Goal: Task Accomplishment & Management: Manage account settings

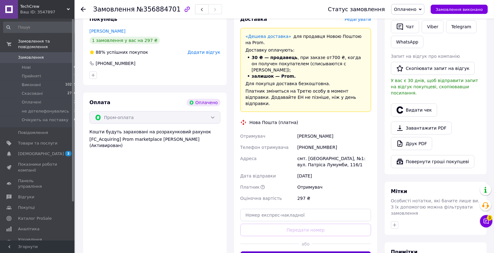
scroll to position [167, 0]
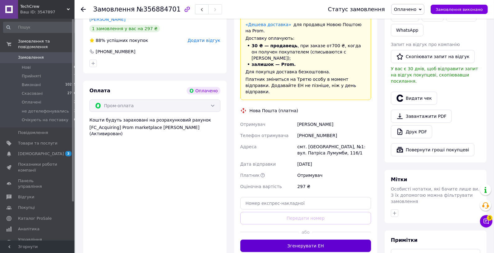
click at [322, 240] on button "Згенерувати ЕН" at bounding box center [305, 246] width 131 height 12
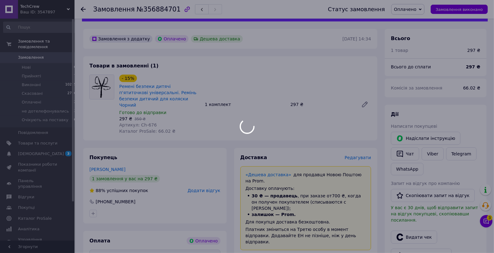
scroll to position [16, 0]
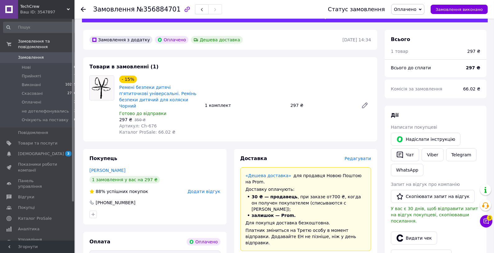
click at [416, 9] on span "Оплачено" at bounding box center [405, 9] width 22 height 5
click at [409, 22] on li "Прийнято" at bounding box center [418, 21] width 53 height 9
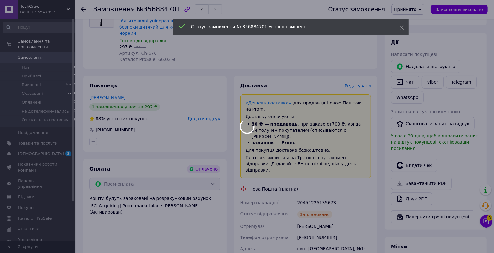
scroll to position [151, 0]
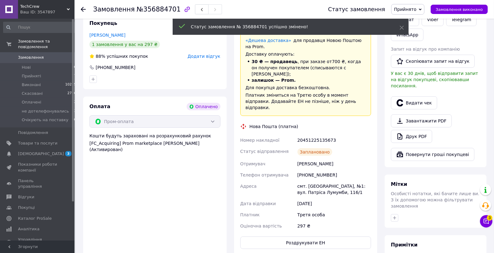
click at [322, 135] on div "20451225135673" at bounding box center [334, 140] width 76 height 11
copy div "20451225135673"
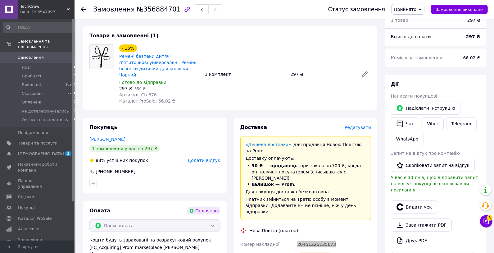
scroll to position [0, 0]
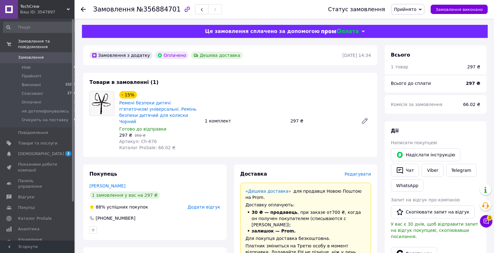
click at [151, 6] on span "№356884701" at bounding box center [159, 9] width 44 height 7
click at [154, 10] on span "№356884701" at bounding box center [159, 9] width 44 height 7
copy span "356884701"
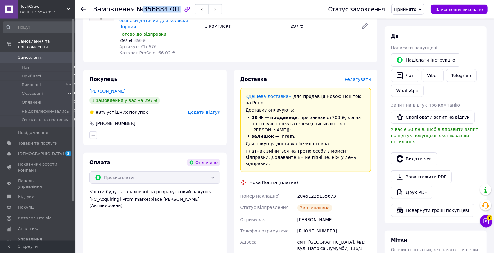
scroll to position [99, 0]
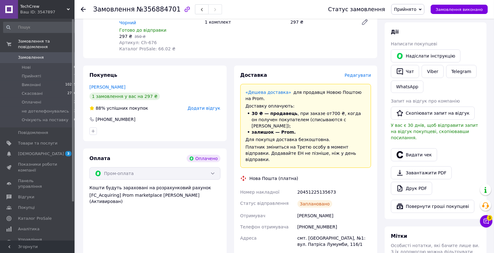
click at [306, 210] on div "[PERSON_NAME]" at bounding box center [334, 215] width 76 height 11
click at [313, 210] on div "[PERSON_NAME]" at bounding box center [334, 215] width 76 height 11
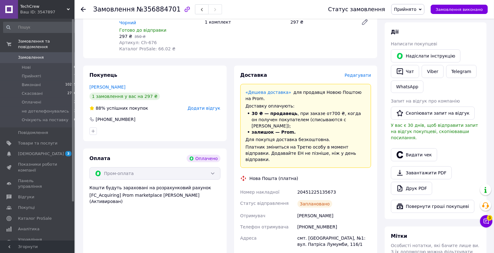
click at [325, 221] on div "[PHONE_NUMBER]" at bounding box center [334, 226] width 76 height 11
drag, startPoint x: 325, startPoint y: 208, endPoint x: 343, endPoint y: 216, distance: 19.6
click at [326, 221] on div "[PHONE_NUMBER]" at bounding box center [334, 226] width 76 height 11
copy div "380678366260"
click at [318, 186] on div "20451225135673" at bounding box center [334, 191] width 76 height 11
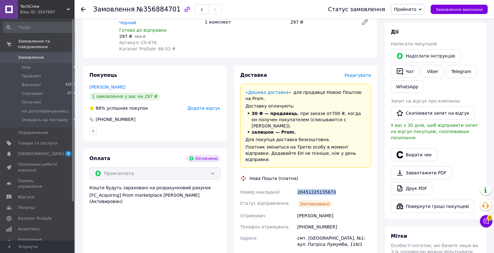
click at [319, 186] on div "20451225135673" at bounding box center [334, 191] width 76 height 11
copy div "20451225135673"
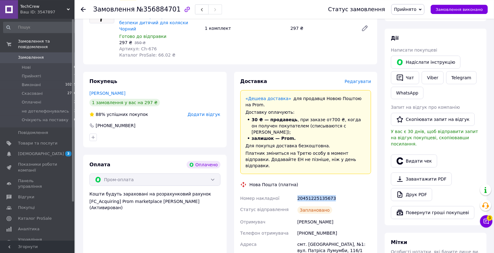
scroll to position [73, 0]
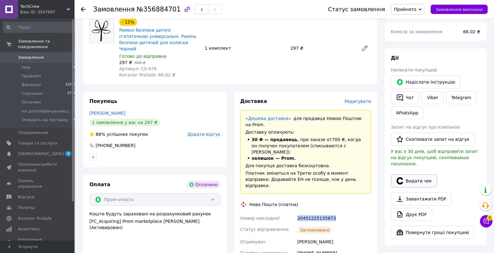
click at [417, 178] on button "Видати чек" at bounding box center [414, 180] width 46 height 13
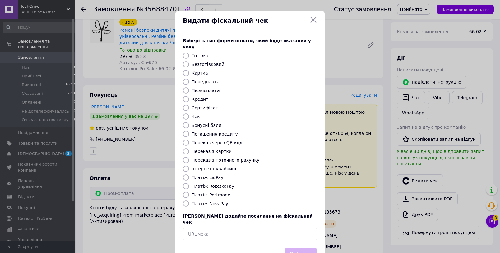
click at [184, 183] on input "Платіж RozetkaPay" at bounding box center [186, 186] width 6 height 6
radio input "true"
click at [314, 248] on button "Вибрати" at bounding box center [300, 254] width 33 height 13
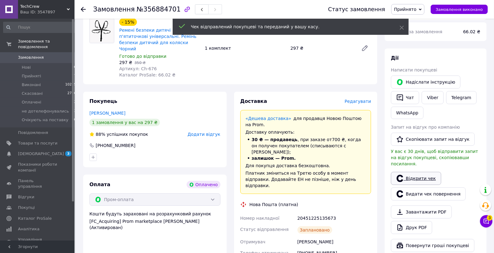
click at [426, 172] on link "Відкрити чек" at bounding box center [416, 178] width 50 height 13
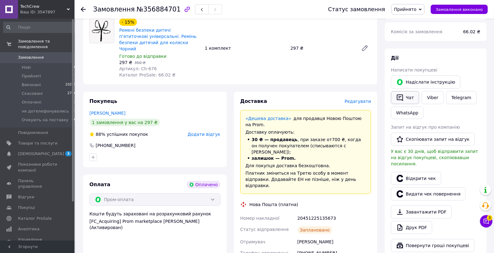
click at [414, 98] on button "Чат" at bounding box center [405, 97] width 28 height 13
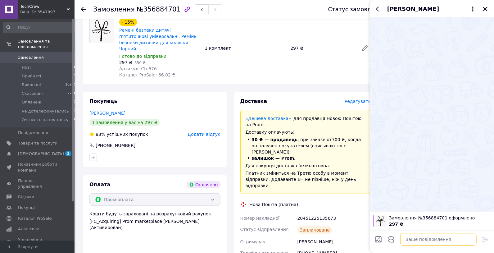
click at [406, 241] on textarea at bounding box center [439, 239] width 76 height 12
paste textarea "Доброго дня Номер Вашого відправлення: 20450832382815 Відправки сьогодні до 19 …"
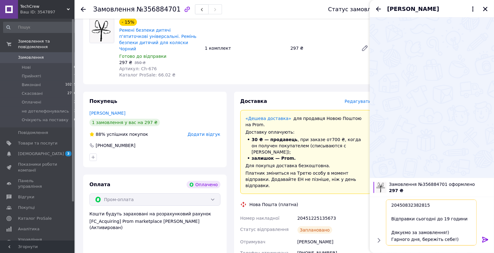
scroll to position [28, 0]
click at [319, 213] on div "20451225135673" at bounding box center [334, 218] width 76 height 11
copy div "20451225135673"
click at [411, 209] on textarea "Доброго дня Номер Вашого відправлення: 20450832382815 Відправки сьогодні до 19 …" at bounding box center [432, 222] width 89 height 46
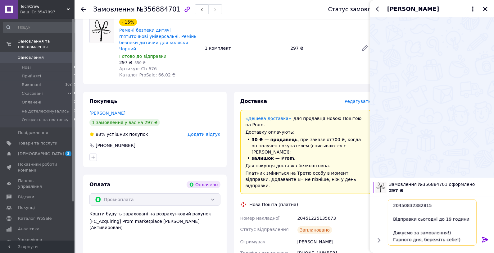
click at [411, 209] on textarea "Доброго дня Номер Вашого відправлення: 20450832382815 Відправки сьогодні до 19 …" at bounding box center [432, 222] width 89 height 46
paste textarea "20451225135673"
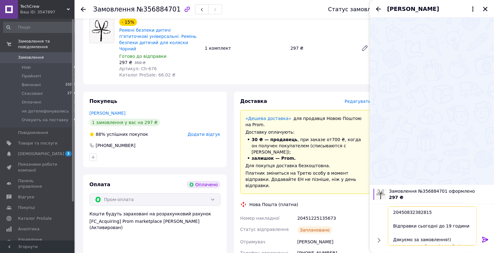
click at [412, 212] on textarea "Доброго дня Номер Вашого відправлення: 20450832382815 Відправки сьогодні до 19 …" at bounding box center [432, 225] width 89 height 39
drag, startPoint x: 412, startPoint y: 212, endPoint x: 493, endPoint y: 234, distance: 83.6
click at [412, 212] on textarea "Доброго дня Номер Вашого відправлення: 20450832382815 Відправки сьогодні до 19 …" at bounding box center [432, 225] width 89 height 39
paste textarea "1225135673"
type textarea "Доброго дня Номер Вашого відправлення: 20451225135673 Відправки сьогодні до 19 …"
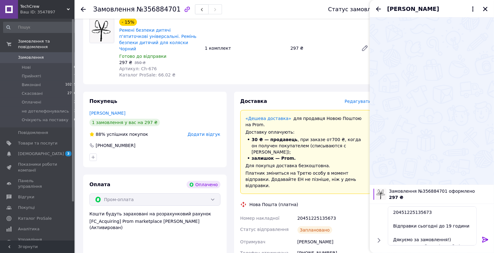
click at [487, 238] on icon at bounding box center [486, 240] width 6 height 6
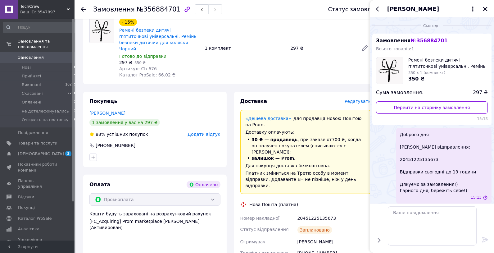
scroll to position [0, 0]
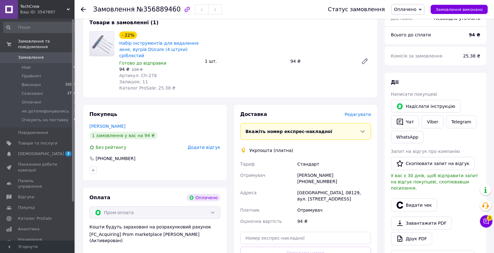
scroll to position [94, 0]
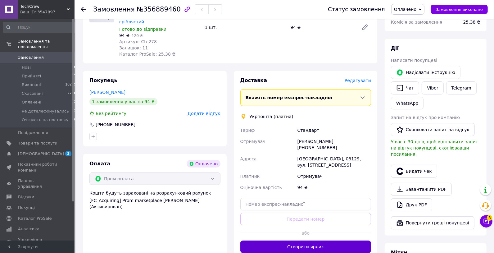
click at [327, 244] on button "Створити ярлик" at bounding box center [305, 246] width 131 height 12
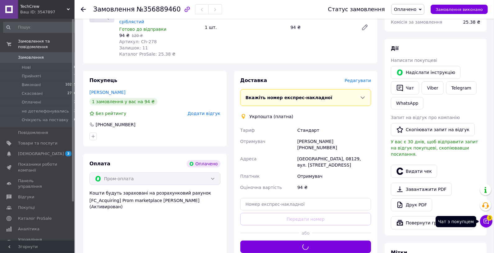
click at [488, 222] on icon at bounding box center [486, 221] width 6 height 6
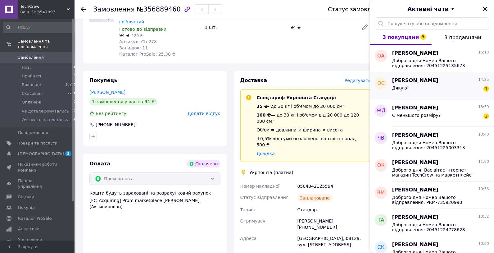
click at [445, 90] on div "Дякую! 1" at bounding box center [440, 89] width 97 height 10
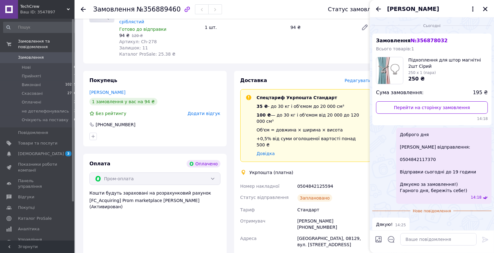
drag, startPoint x: 376, startPoint y: 8, endPoint x: 379, endPoint y: 12, distance: 5.1
click at [377, 9] on icon "Назад" at bounding box center [378, 8] width 7 height 7
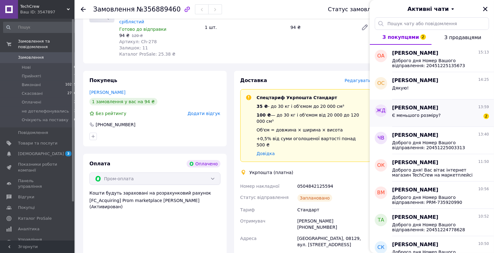
click at [437, 116] on span "Є меньшого розміру?" at bounding box center [416, 115] width 49 height 5
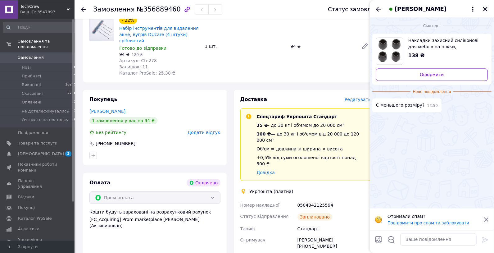
scroll to position [67, 0]
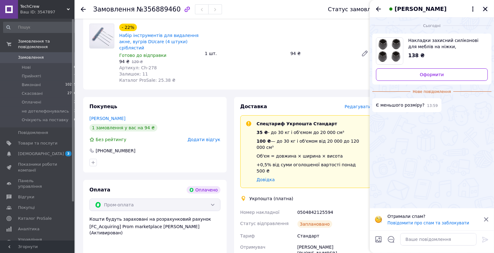
click at [486, 9] on icon "Закрити" at bounding box center [485, 9] width 4 height 4
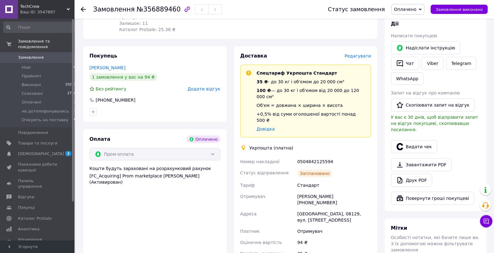
scroll to position [198, 0]
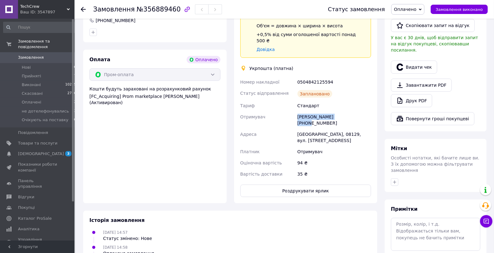
drag, startPoint x: 298, startPoint y: 109, endPoint x: 349, endPoint y: 112, distance: 50.7
click at [349, 112] on div "Віталіна Ковальчук +380962730953" at bounding box center [334, 119] width 76 height 17
click at [346, 229] on div "12.08.2025 14:57 Статус змінено: Нове" at bounding box center [230, 235] width 287 height 12
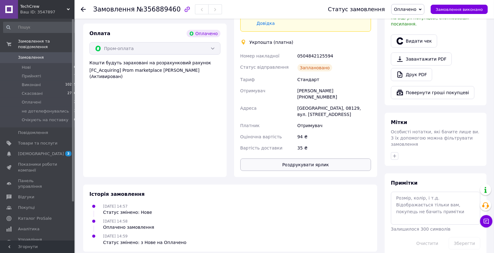
click at [337, 163] on button "Роздрукувати ярлик" at bounding box center [305, 164] width 131 height 12
click at [324, 50] on div "0504842125594" at bounding box center [334, 55] width 76 height 11
copy div "0504842125594"
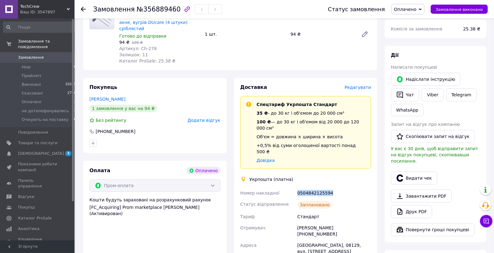
scroll to position [99, 0]
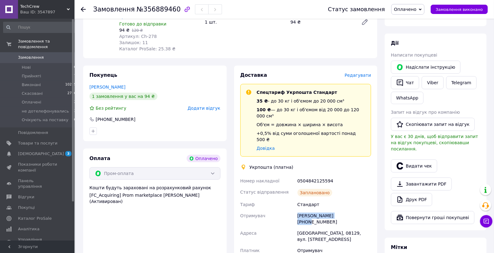
drag, startPoint x: 326, startPoint y: 209, endPoint x: 354, endPoint y: 210, distance: 27.7
click at [354, 210] on div "Номер накладної 0504842125594 Статус відправлення Заплановано Тариф Стандарт От…" at bounding box center [306, 226] width 134 height 103
copy div "Отримувач Віталіна Ковальчук"
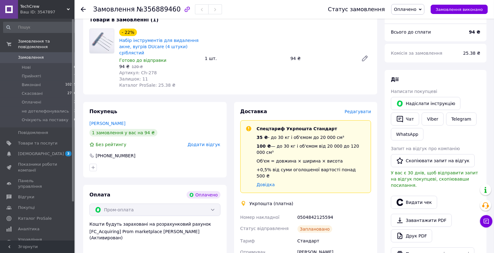
click at [160, 10] on span "№356889460" at bounding box center [159, 9] width 44 height 7
copy span "356889460"
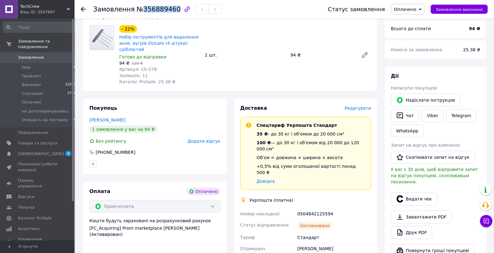
scroll to position [67, 0]
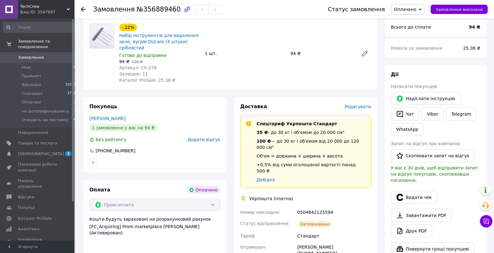
click at [317, 247] on div "Віталіна Ковальчук +380962730953" at bounding box center [334, 249] width 76 height 17
copy div "380962730953"
click at [315, 208] on div "0504842125594" at bounding box center [334, 212] width 76 height 11
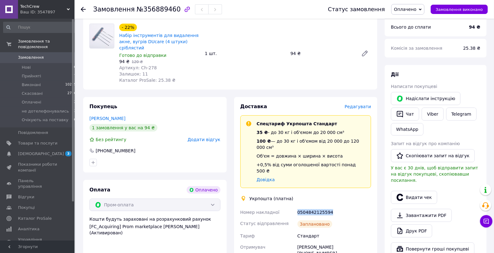
copy div "0504842125594"
click at [424, 195] on button "Видати чек" at bounding box center [414, 197] width 46 height 13
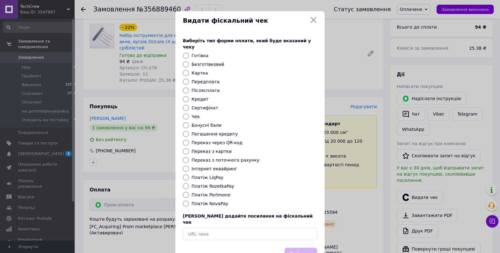
click at [183, 183] on input "Платіж RozetkaPay" at bounding box center [186, 186] width 6 height 6
radio input "true"
click at [300, 248] on button "Вибрати" at bounding box center [300, 254] width 33 height 13
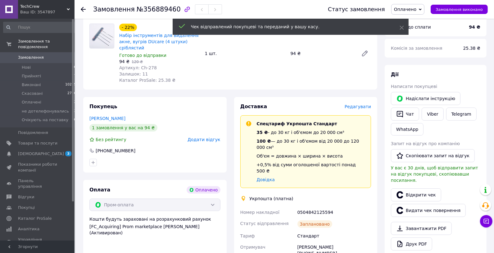
click at [424, 11] on span "Оплачено" at bounding box center [407, 9] width 33 height 11
click at [426, 22] on li "Прийнято" at bounding box center [418, 21] width 53 height 9
drag, startPoint x: 417, startPoint y: 189, endPoint x: 470, endPoint y: 194, distance: 53.3
click at [417, 189] on link "Відкрити чек" at bounding box center [416, 194] width 50 height 13
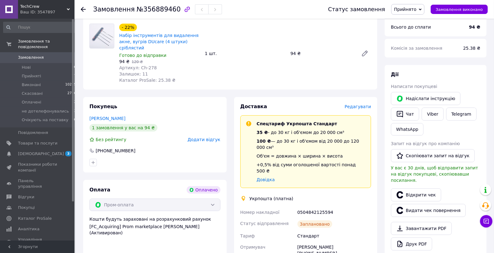
drag, startPoint x: 408, startPoint y: 115, endPoint x: 407, endPoint y: 123, distance: 8.5
click at [408, 115] on button "Чат" at bounding box center [405, 114] width 28 height 13
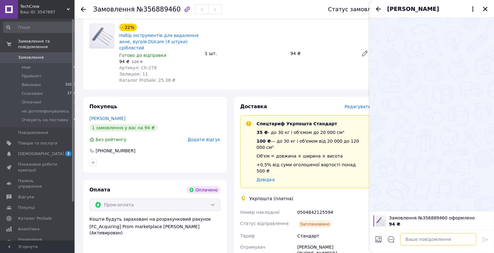
click at [436, 244] on textarea at bounding box center [439, 239] width 76 height 12
paste textarea "Доброго дня Номер Вашого відправлення: 20450832382815 Відправки сьогодні до 19 …"
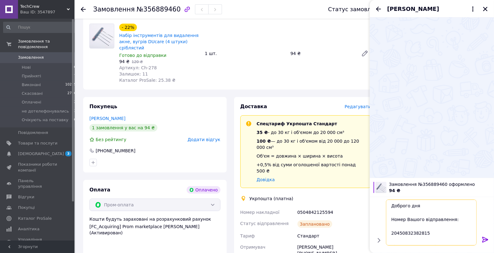
scroll to position [28, 0]
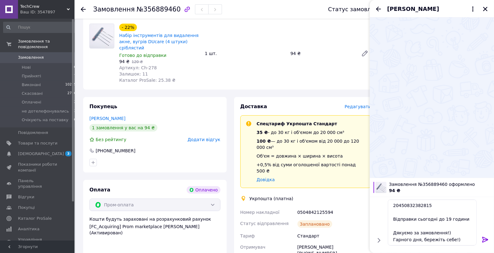
click at [326, 207] on div "0504842125594" at bounding box center [334, 212] width 76 height 11
copy div "0504842125594"
click at [422, 206] on textarea "Доброго дня Номер Вашого відправлення: 20450832382815 Відправки сьогодні до 19 …" at bounding box center [432, 222] width 89 height 46
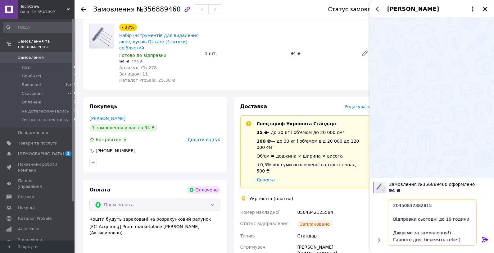
paste textarea "0504842125594"
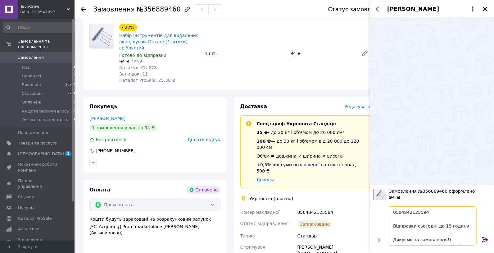
type textarea "Доброго дня Номер Вашого відправлення: 0504842125594 Відправки сьогодні до 19 г…"
click at [486, 240] on icon at bounding box center [485, 239] width 7 height 7
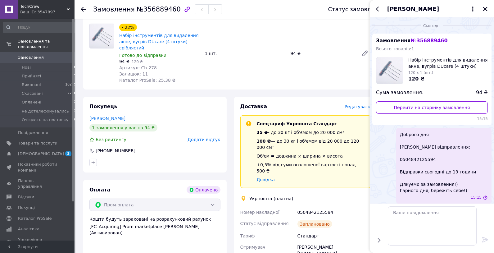
scroll to position [0, 0]
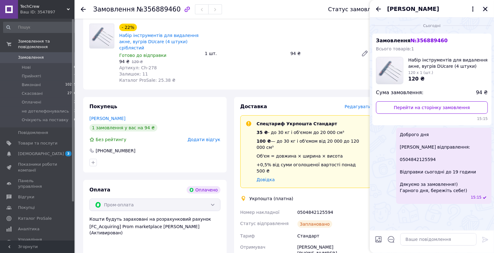
click at [485, 11] on icon "Закрити" at bounding box center [486, 9] width 6 height 6
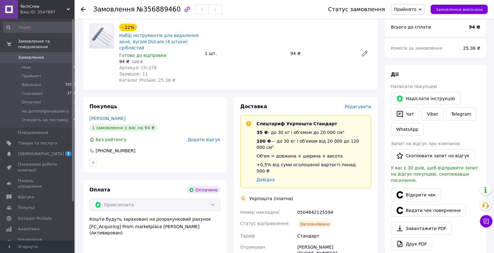
click at [320, 44] on div "- 22% Набір інструментів для видалення акне, вугрів DUcare (4 штуки) сріблястий…" at bounding box center [245, 53] width 257 height 62
